Goal: Task Accomplishment & Management: Use online tool/utility

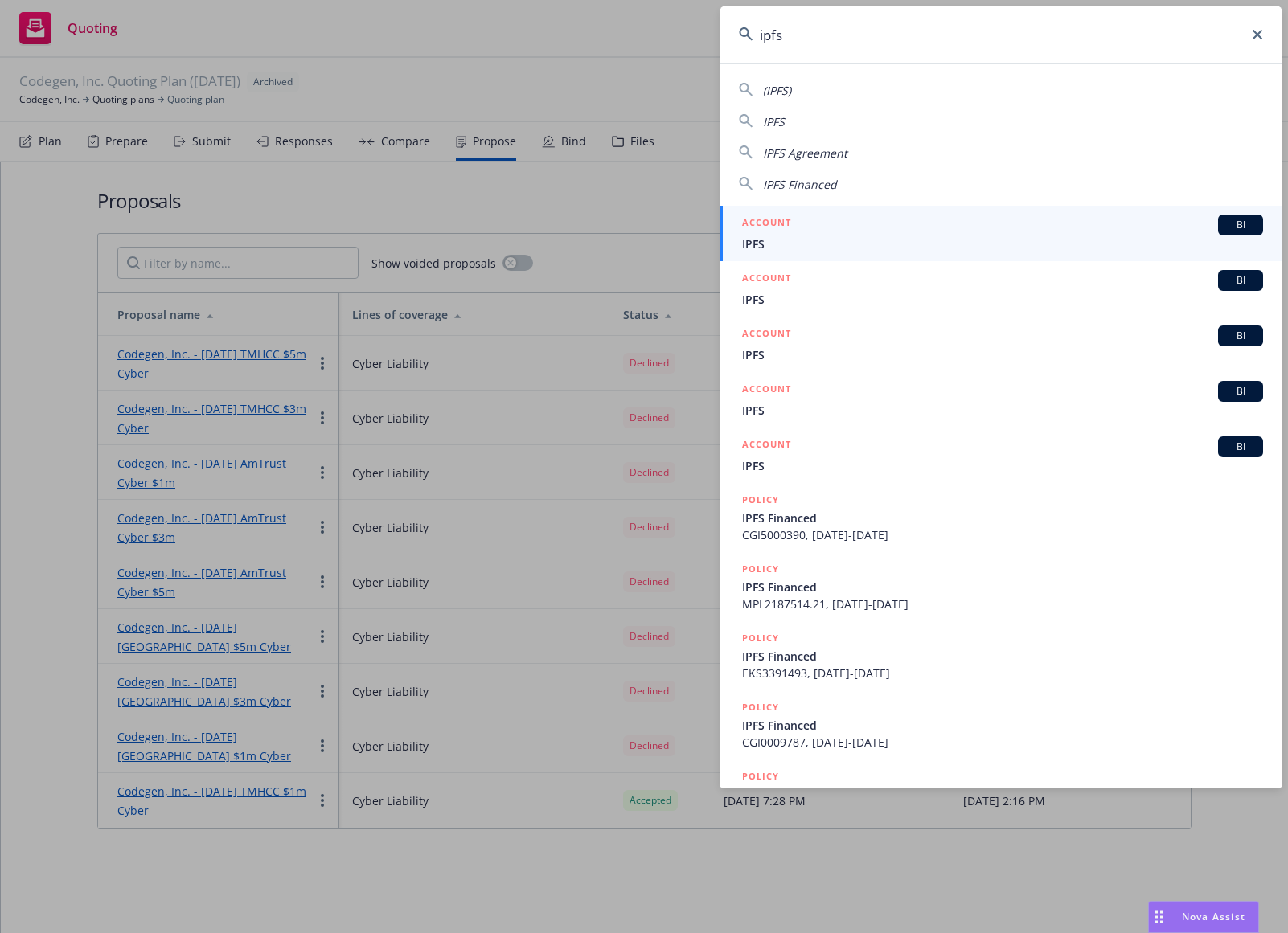
click at [1260, 36] on icon at bounding box center [1257, 35] width 10 height 10
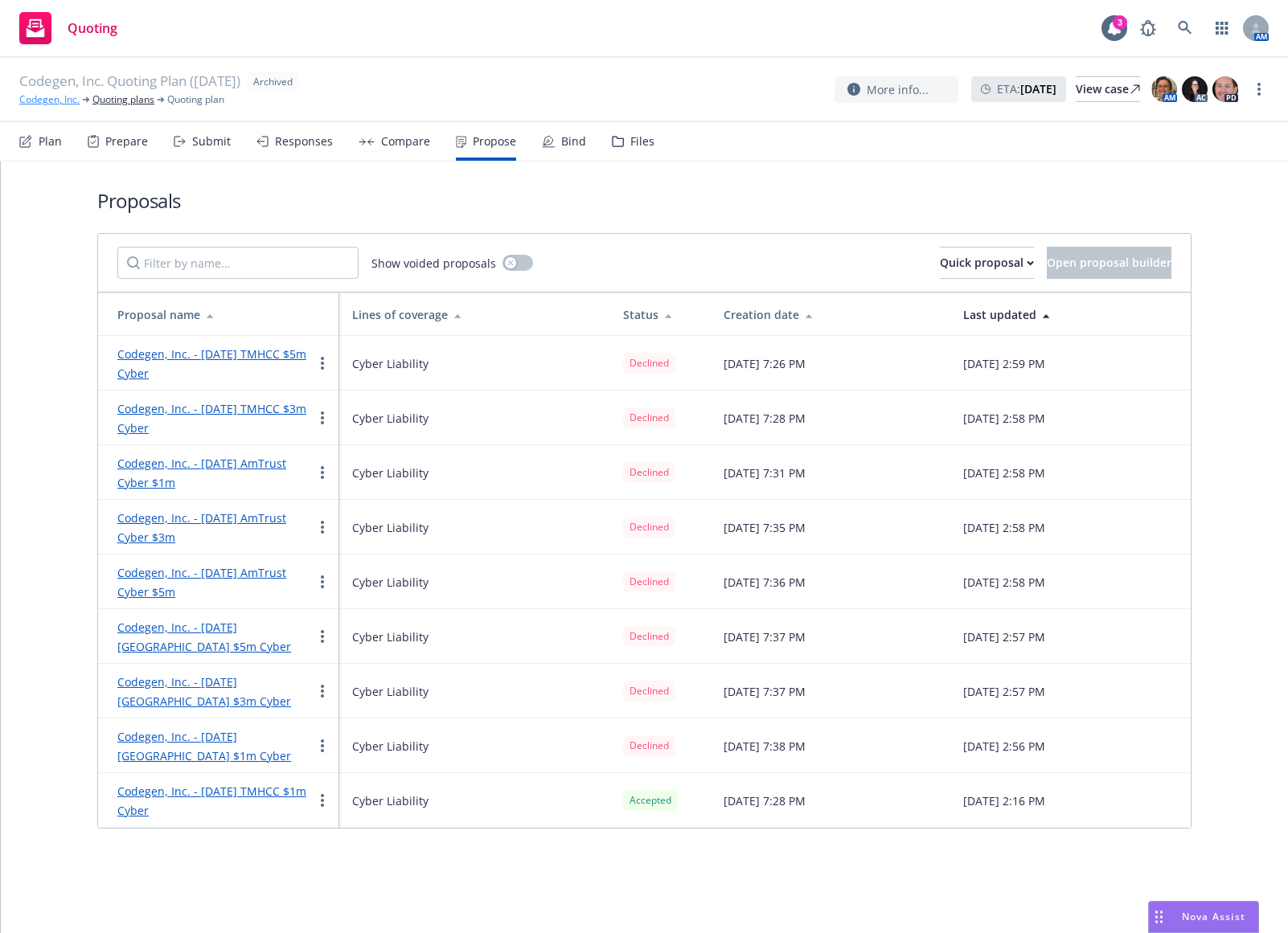
click at [47, 97] on link "Codegen, Inc." at bounding box center [49, 99] width 60 height 15
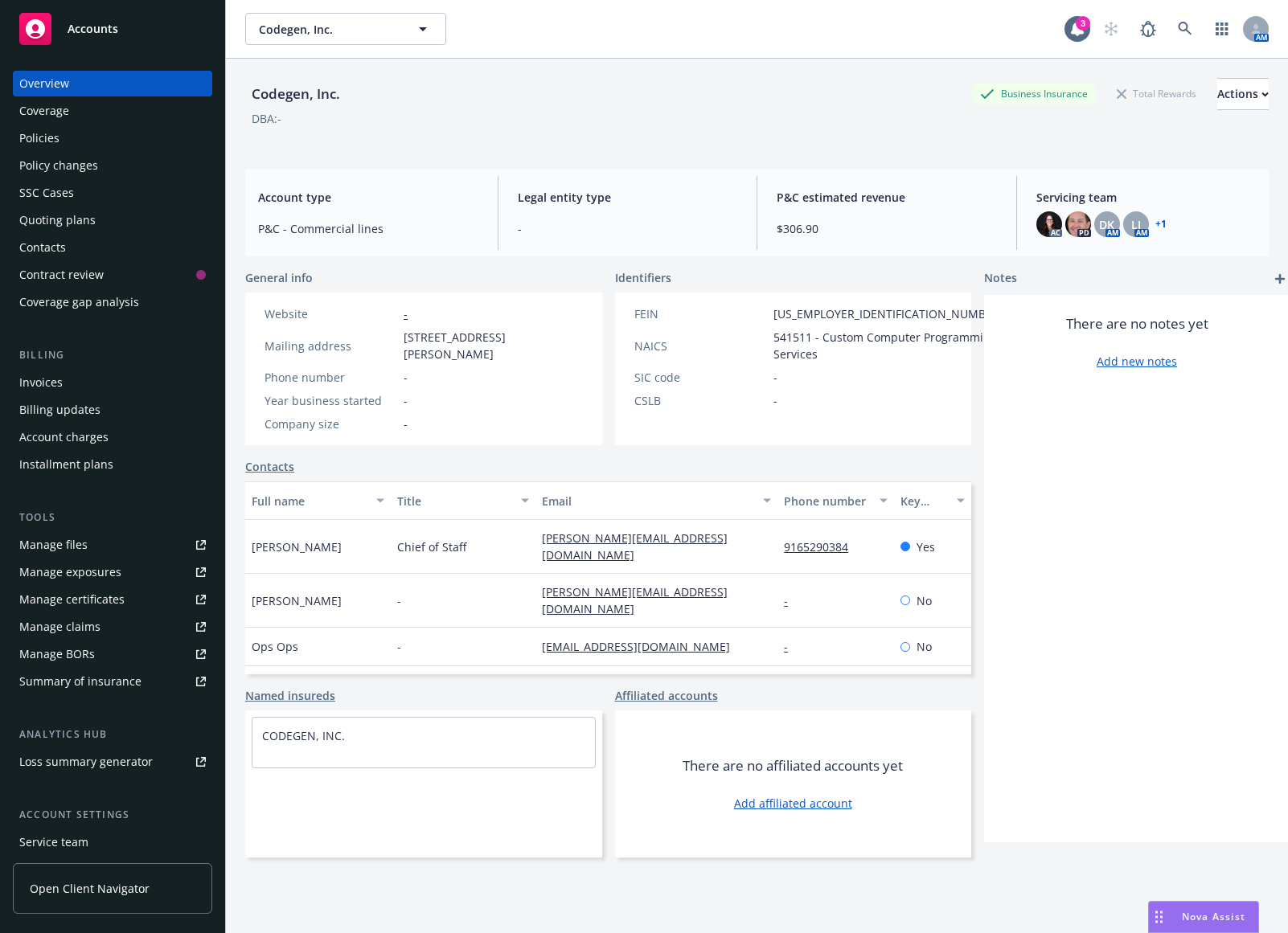
click at [91, 373] on div "Invoices" at bounding box center [112, 382] width 186 height 26
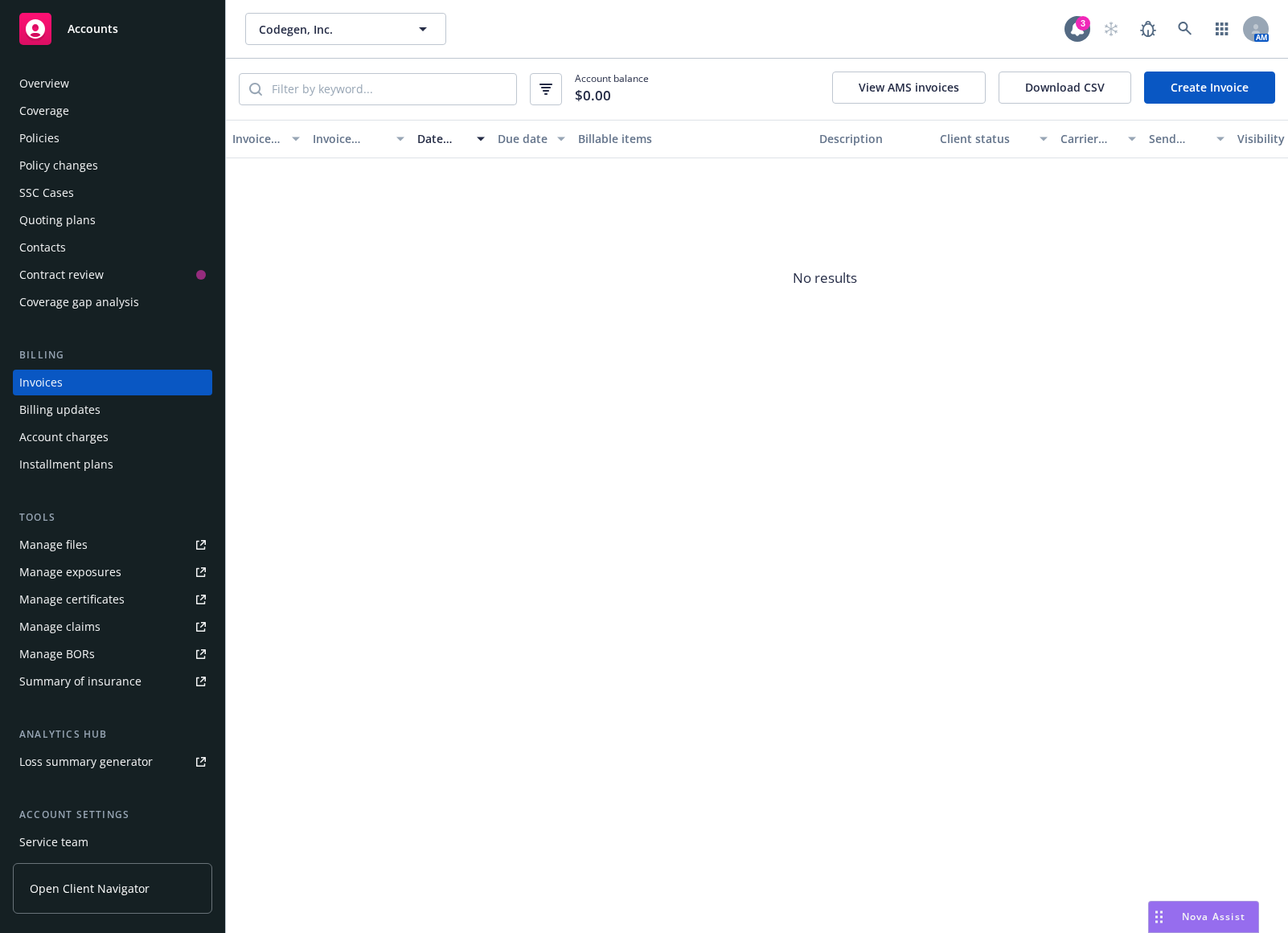
click at [1219, 81] on link "Create Invoice" at bounding box center [1210, 87] width 131 height 32
